Goal: Information Seeking & Learning: Compare options

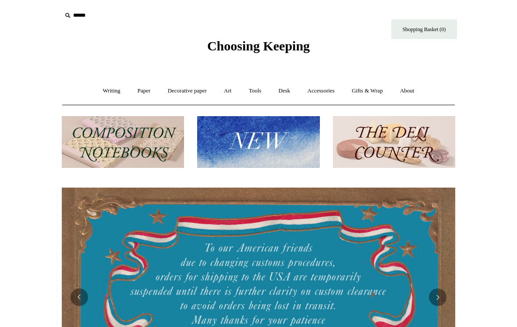
click at [109, 89] on link "Writing +" at bounding box center [111, 90] width 33 height 23
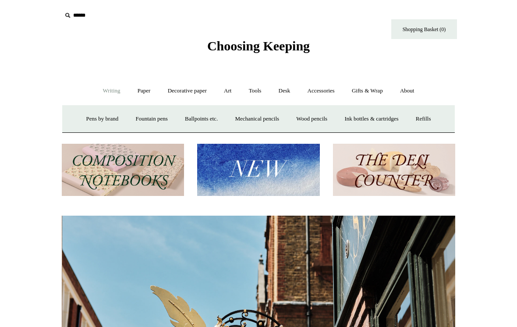
scroll to position [0, 394]
click at [387, 122] on link "Ink bottles & cartridges +" at bounding box center [372, 118] width 70 height 23
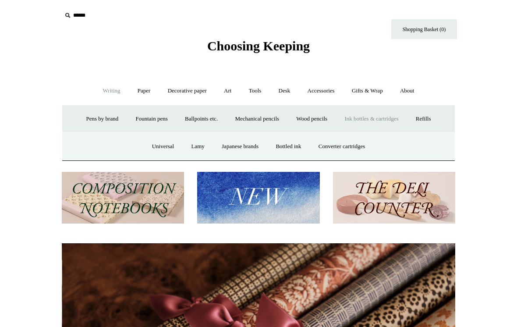
click at [382, 116] on link "Ink bottles & cartridges -" at bounding box center [372, 118] width 70 height 23
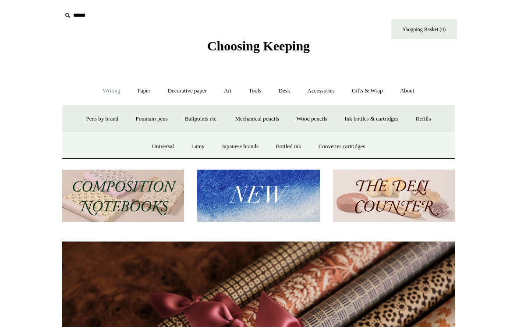
scroll to position [0, 787]
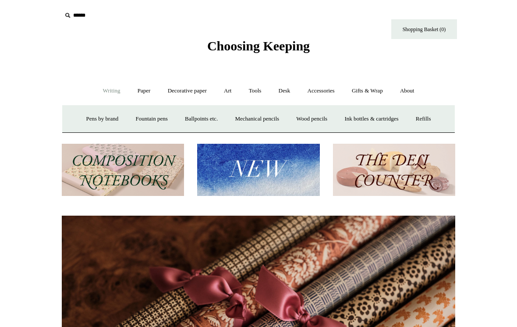
click at [389, 119] on link "Ink bottles & cartridges +" at bounding box center [372, 118] width 70 height 23
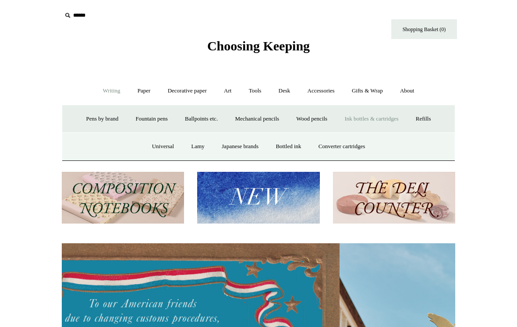
scroll to position [0, 0]
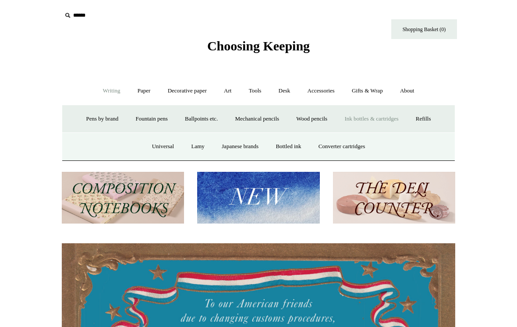
click at [298, 149] on link "Bottled ink" at bounding box center [288, 146] width 41 height 23
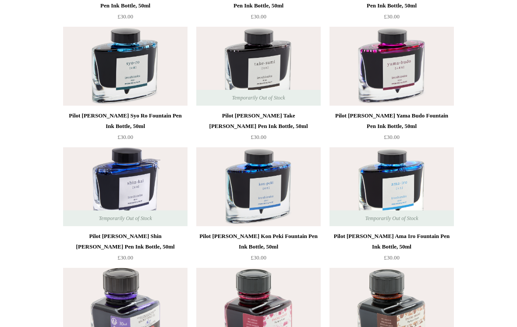
scroll to position [1172, 0]
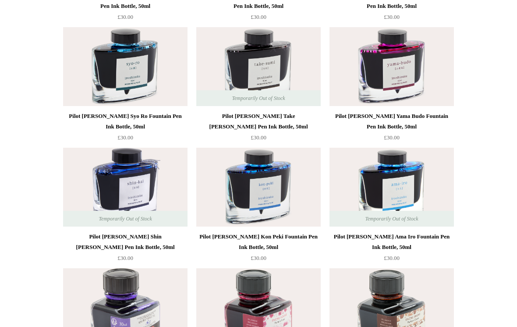
click at [402, 73] on img at bounding box center [392, 66] width 124 height 79
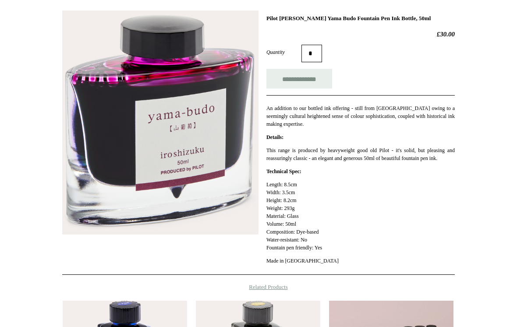
scroll to position [124, 0]
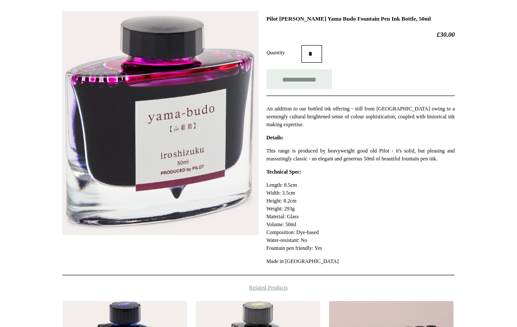
click at [238, 192] on img at bounding box center [160, 123] width 196 height 224
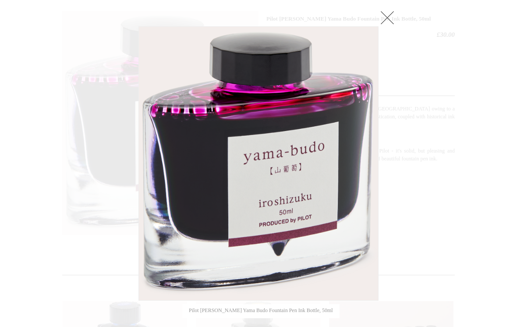
click at [423, 118] on div at bounding box center [258, 215] width 517 height 678
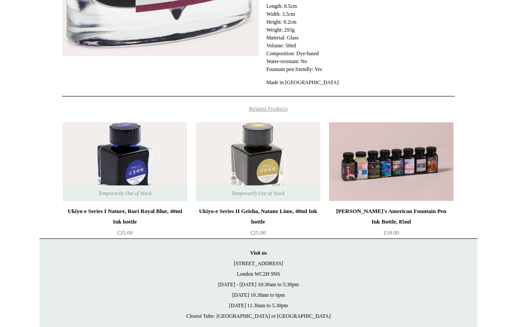
scroll to position [338, 0]
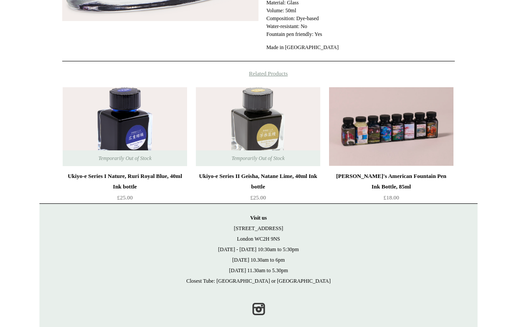
click at [399, 145] on img at bounding box center [391, 126] width 124 height 79
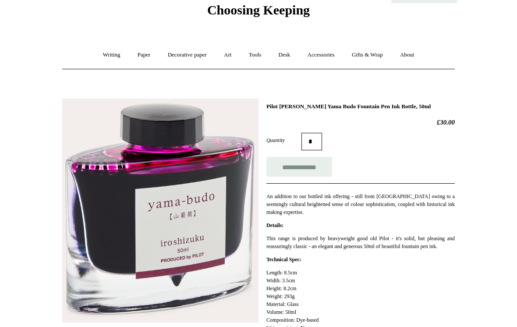
scroll to position [0, 0]
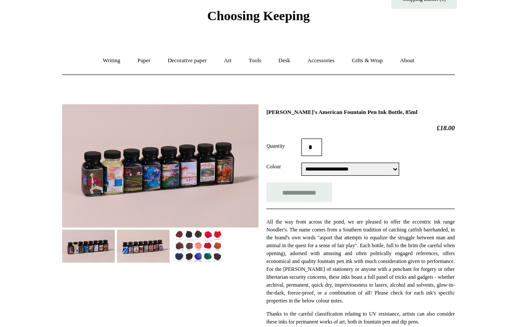
scroll to position [29, 0]
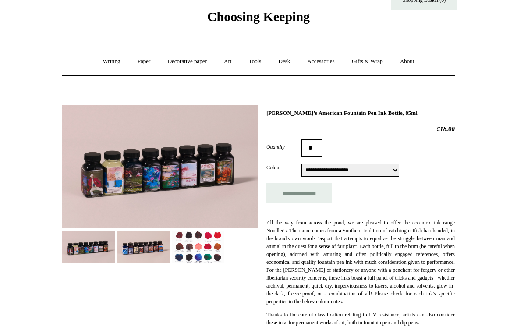
click at [110, 67] on link "Writing +" at bounding box center [111, 61] width 33 height 23
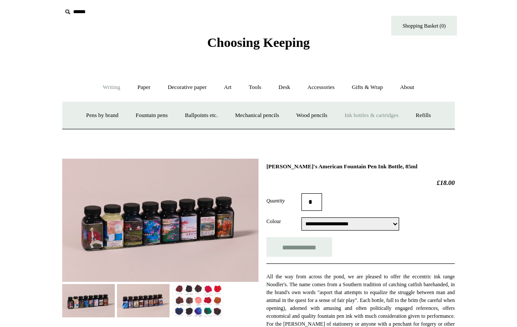
scroll to position [0, 0]
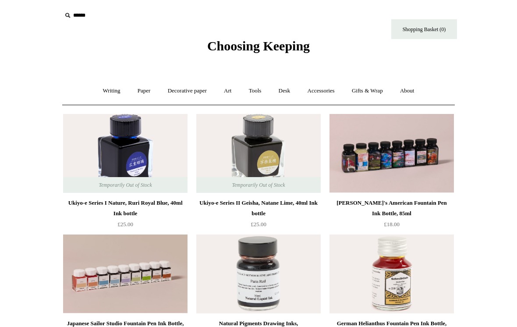
click at [135, 90] on link "Paper +" at bounding box center [144, 90] width 29 height 23
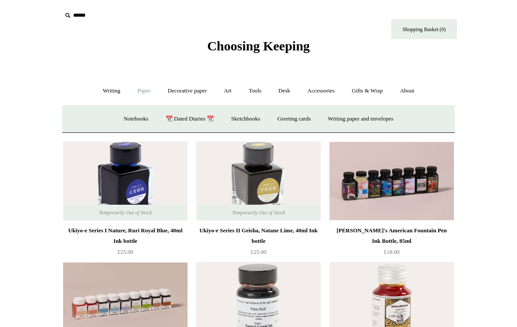
click at [103, 91] on link "Writing +" at bounding box center [111, 90] width 33 height 23
click at [140, 124] on link "Fountain pens +" at bounding box center [152, 118] width 48 height 23
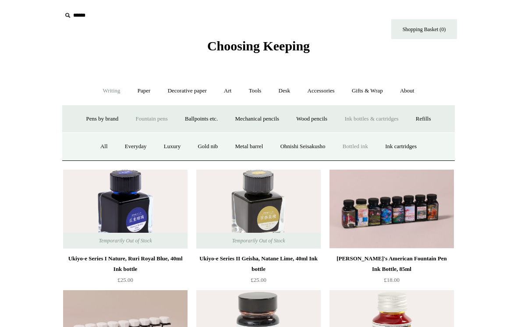
click at [130, 149] on link "Everyday" at bounding box center [136, 146] width 38 height 23
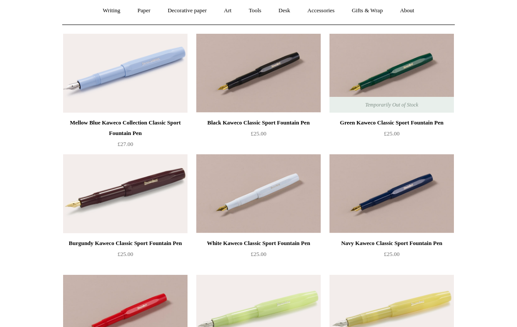
scroll to position [83, 0]
